Goal: Task Accomplishment & Management: Manage account settings

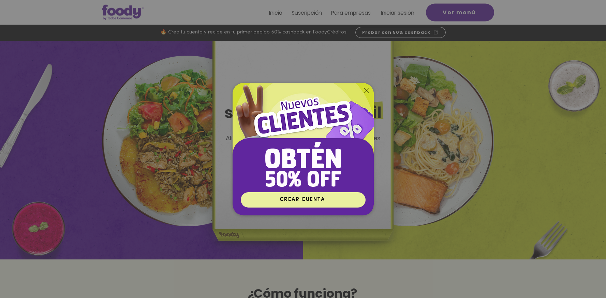
click at [315, 204] on span "CREAR CUENTA" at bounding box center [303, 199] width 123 height 13
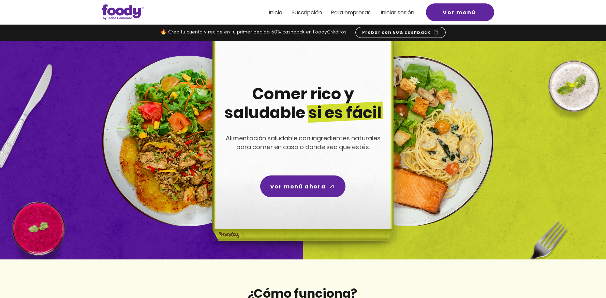
click at [408, 14] on span "Iniciar sesión" at bounding box center [397, 13] width 33 height 8
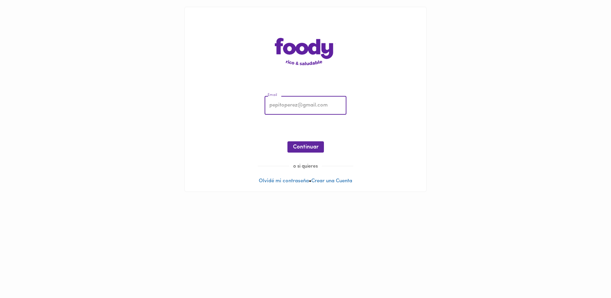
click at [296, 104] on input "email" at bounding box center [306, 105] width 82 height 19
type input "tatipine22@gmail.com"
click at [307, 149] on span "Continuar" at bounding box center [306, 147] width 26 height 6
click at [349, 115] on div "Contraseña Contraseña" at bounding box center [348, 105] width 85 height 22
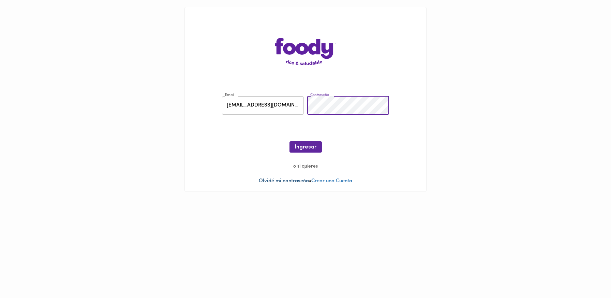
click at [288, 178] on link "Olvidé mi contraseña" at bounding box center [284, 180] width 50 height 5
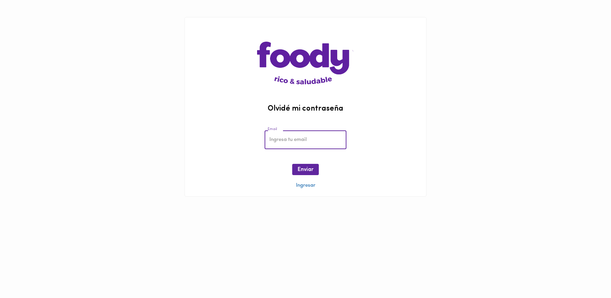
click at [301, 137] on input "email" at bounding box center [306, 139] width 82 height 19
type input "tatipine22@gmail.com"
click at [314, 173] on button "Enviar" at bounding box center [305, 169] width 27 height 11
